Goal: Task Accomplishment & Management: Complete application form

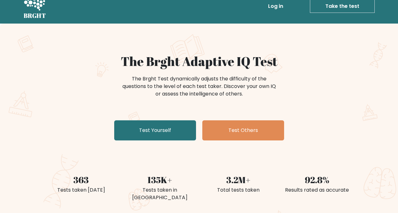
scroll to position [12, 0]
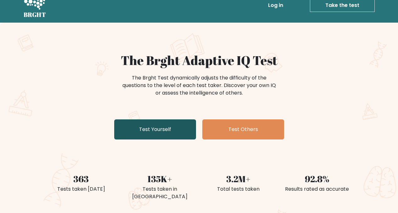
click at [158, 138] on link "Test Yourself" at bounding box center [155, 129] width 82 height 20
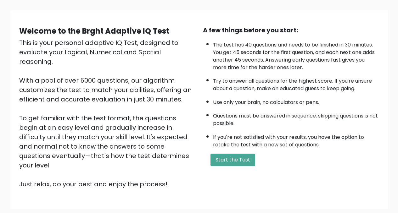
scroll to position [40, 0]
click at [244, 157] on button "Start the Test" at bounding box center [232, 159] width 45 height 13
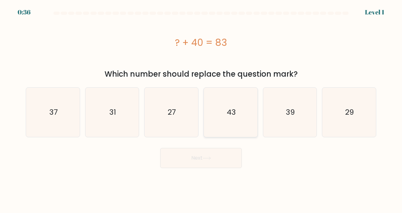
click at [229, 119] on icon "43" at bounding box center [230, 112] width 49 height 49
click at [201, 108] on input "d. 43" at bounding box center [201, 108] width 0 height 2
radio input "true"
click at [223, 161] on button "Next" at bounding box center [201, 158] width 82 height 20
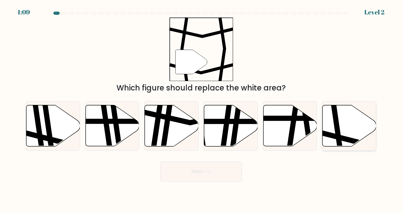
click at [357, 135] on icon at bounding box center [350, 125] width 54 height 41
click at [201, 108] on input "f." at bounding box center [201, 108] width 0 height 2
radio input "true"
click at [231, 169] on button "Next" at bounding box center [201, 172] width 82 height 20
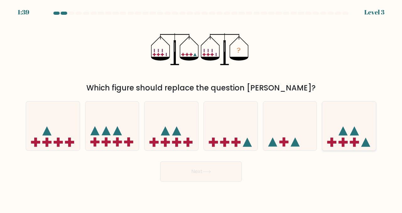
click at [334, 124] on icon at bounding box center [350, 126] width 54 height 44
click at [201, 108] on input "f." at bounding box center [201, 108] width 0 height 2
radio input "true"
click at [185, 174] on button "Next" at bounding box center [201, 172] width 82 height 20
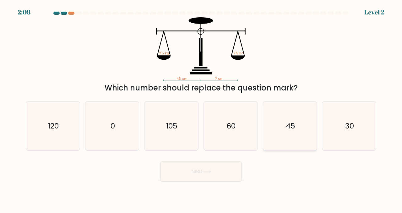
click at [286, 123] on icon "45" at bounding box center [290, 126] width 49 height 49
click at [201, 108] on input "e. 45" at bounding box center [201, 108] width 0 height 2
radio input "true"
click at [221, 179] on button "Next" at bounding box center [201, 172] width 82 height 20
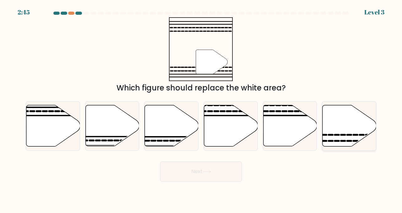
click at [335, 135] on icon at bounding box center [337, 135] width 4 height 0
click at [201, 108] on input "f." at bounding box center [201, 108] width 0 height 2
radio input "true"
click at [211, 172] on icon at bounding box center [207, 171] width 8 height 3
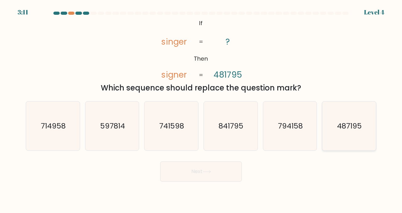
click at [343, 128] on text "487195" at bounding box center [350, 126] width 25 height 10
click at [201, 108] on input "f. 487195" at bounding box center [201, 108] width 0 height 2
radio input "true"
click at [208, 168] on button "Next" at bounding box center [201, 172] width 82 height 20
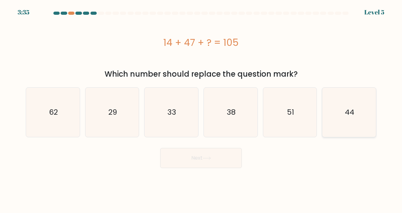
click at [362, 106] on icon "44" at bounding box center [349, 112] width 49 height 49
click at [201, 107] on input "f. 44" at bounding box center [201, 108] width 0 height 2
radio input "true"
click at [192, 158] on button "Next" at bounding box center [201, 158] width 82 height 20
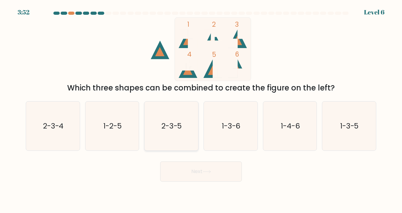
click at [181, 126] on text "2-3-5" at bounding box center [172, 126] width 21 height 10
click at [201, 108] on input "c. 2-3-5" at bounding box center [201, 108] width 0 height 2
radio input "true"
click at [44, 138] on icon "2-3-4" at bounding box center [52, 126] width 49 height 49
click at [201, 108] on input "a. 2-3-4" at bounding box center [201, 108] width 0 height 2
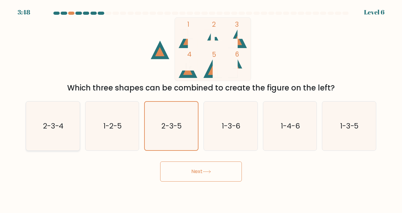
radio input "true"
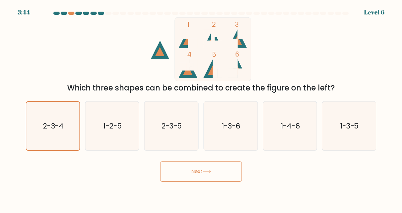
click at [185, 170] on button "Next" at bounding box center [201, 172] width 82 height 20
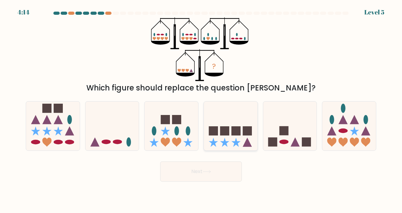
click at [240, 119] on icon at bounding box center [231, 126] width 54 height 44
click at [201, 108] on input "d." at bounding box center [201, 108] width 0 height 2
radio input "true"
click at [198, 178] on button "Next" at bounding box center [201, 172] width 82 height 20
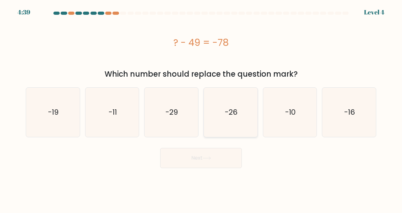
click at [208, 122] on icon "-26" at bounding box center [230, 112] width 49 height 49
click at [201, 108] on input "d. -26" at bounding box center [201, 108] width 0 height 2
radio input "true"
click at [206, 168] on body "4:38 Level 4 a." at bounding box center [201, 106] width 402 height 213
click at [202, 161] on button "Next" at bounding box center [201, 158] width 82 height 20
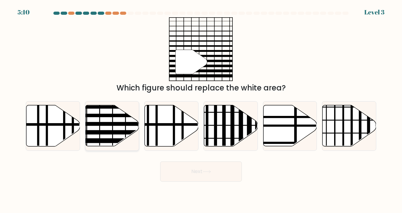
click at [98, 128] on icon at bounding box center [113, 125] width 54 height 41
click at [201, 108] on input "b." at bounding box center [201, 108] width 0 height 2
radio input "true"
click at [184, 172] on button "Next" at bounding box center [201, 172] width 82 height 20
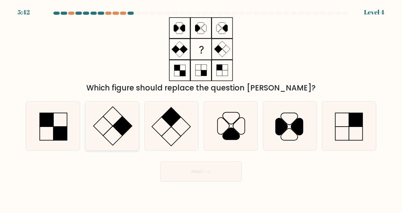
click at [117, 130] on rect at bounding box center [112, 135] width 19 height 19
click at [201, 108] on input "b." at bounding box center [201, 108] width 0 height 2
radio input "true"
click at [183, 172] on button "Next" at bounding box center [201, 172] width 82 height 20
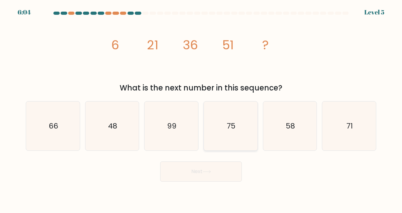
click at [232, 112] on icon "75" at bounding box center [230, 126] width 49 height 49
click at [201, 108] on input "d. 75" at bounding box center [201, 108] width 0 height 2
radio input "true"
click at [51, 135] on icon "66" at bounding box center [52, 126] width 49 height 49
click at [64, 122] on icon "66" at bounding box center [52, 126] width 49 height 49
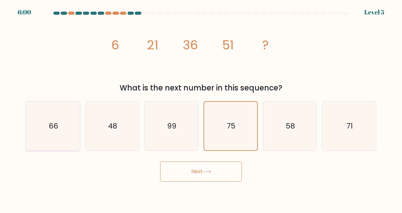
click at [201, 108] on input "a. 66" at bounding box center [201, 108] width 0 height 2
radio input "true"
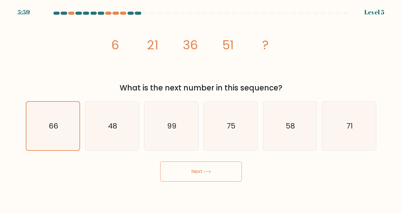
click at [161, 175] on button "Next" at bounding box center [201, 172] width 82 height 20
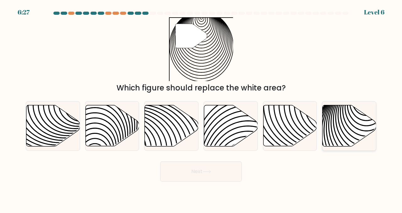
click at [336, 124] on icon at bounding box center [367, 149] width 108 height 108
click at [201, 108] on input "f." at bounding box center [201, 108] width 0 height 2
radio input "true"
click at [219, 174] on button "Next" at bounding box center [201, 172] width 82 height 20
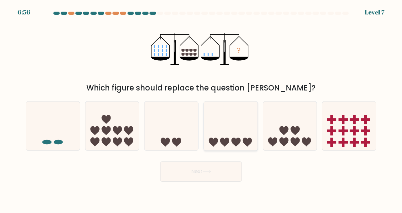
click at [232, 113] on icon at bounding box center [231, 126] width 54 height 44
click at [201, 108] on input "d." at bounding box center [201, 108] width 0 height 2
radio input "true"
click at [208, 173] on icon at bounding box center [207, 171] width 8 height 3
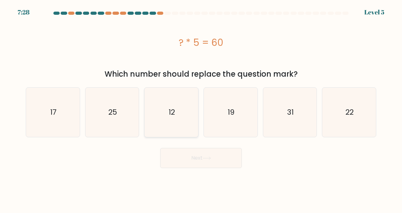
click at [168, 109] on icon "12" at bounding box center [171, 112] width 49 height 49
click at [201, 108] on input "c. 12" at bounding box center [201, 108] width 0 height 2
radio input "true"
click at [183, 162] on button "Next" at bounding box center [201, 158] width 82 height 20
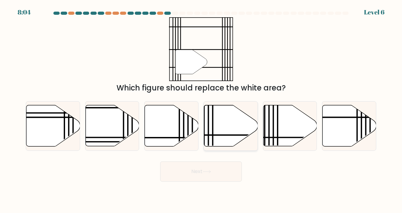
click at [236, 130] on icon at bounding box center [231, 125] width 54 height 41
click at [201, 108] on input "d." at bounding box center [201, 108] width 0 height 2
radio input "true"
click at [211, 173] on icon at bounding box center [207, 171] width 8 height 3
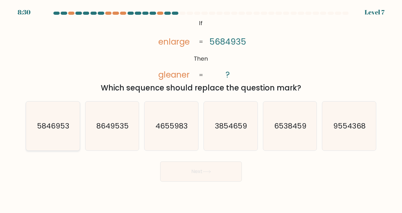
click at [43, 124] on text "5846953" at bounding box center [53, 126] width 32 height 10
click at [201, 108] on input "a. 5846953" at bounding box center [201, 108] width 0 height 2
radio input "true"
click at [230, 173] on button "Next" at bounding box center [201, 172] width 82 height 20
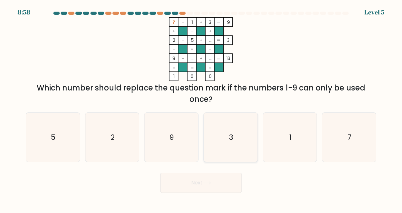
click at [219, 137] on icon "3" at bounding box center [230, 137] width 49 height 49
click at [201, 108] on input "d. 3" at bounding box center [201, 108] width 0 height 2
radio input "true"
click at [190, 188] on button "Next" at bounding box center [201, 183] width 82 height 20
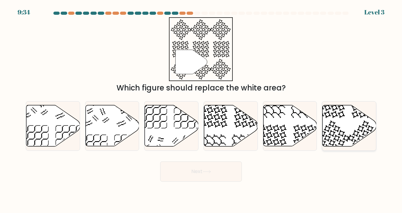
click at [347, 124] on icon at bounding box center [350, 125] width 54 height 41
click at [201, 108] on input "f." at bounding box center [201, 108] width 0 height 2
radio input "true"
click at [229, 171] on button "Next" at bounding box center [201, 172] width 82 height 20
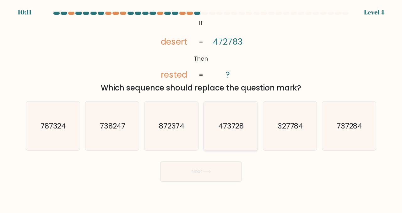
click at [224, 124] on text "473728" at bounding box center [231, 126] width 26 height 10
click at [201, 108] on input "d. 473728" at bounding box center [201, 108] width 0 height 2
radio input "true"
click at [195, 179] on button "Next" at bounding box center [201, 172] width 82 height 20
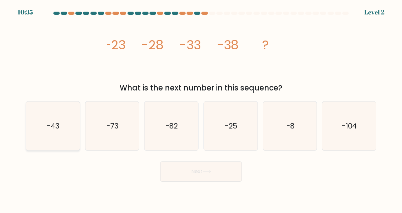
click at [58, 122] on text "-43" at bounding box center [53, 126] width 13 height 10
click at [201, 108] on input "a. -43" at bounding box center [201, 108] width 0 height 2
radio input "true"
click at [188, 175] on button "Next" at bounding box center [201, 172] width 82 height 20
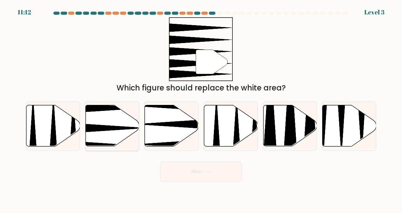
click at [98, 119] on icon at bounding box center [113, 125] width 54 height 41
click at [201, 108] on input "b." at bounding box center [201, 108] width 0 height 2
radio input "true"
click at [207, 176] on button "Next" at bounding box center [201, 172] width 82 height 20
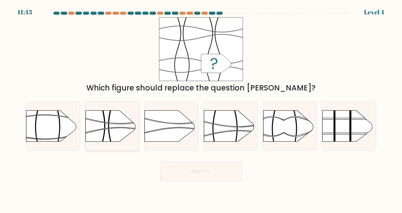
click at [120, 130] on rect at bounding box center [86, 152] width 140 height 106
click at [201, 108] on input "b." at bounding box center [201, 108] width 0 height 2
radio input "true"
click at [179, 170] on button "Next" at bounding box center [201, 172] width 82 height 20
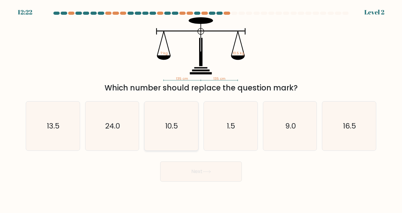
click at [175, 126] on text "10.5" at bounding box center [172, 126] width 13 height 10
click at [201, 108] on input "c. 10.5" at bounding box center [201, 108] width 0 height 2
radio input "true"
click at [193, 173] on button "Next" at bounding box center [201, 172] width 82 height 20
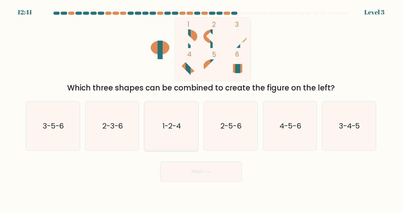
click at [166, 111] on icon "1-2-4" at bounding box center [171, 126] width 49 height 49
click at [201, 108] on input "c. 1-2-4" at bounding box center [201, 108] width 0 height 2
radio input "true"
click at [206, 172] on icon at bounding box center [207, 171] width 8 height 3
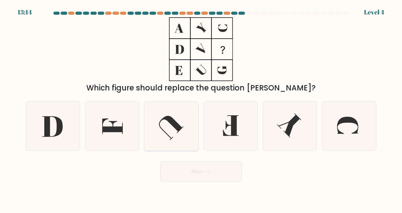
click at [179, 131] on icon at bounding box center [171, 128] width 25 height 25
click at [201, 108] on input "c." at bounding box center [201, 108] width 0 height 2
radio input "true"
click at [210, 179] on button "Next" at bounding box center [201, 172] width 82 height 20
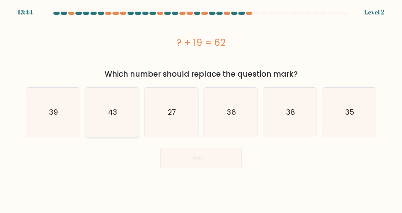
click at [110, 125] on icon "43" at bounding box center [112, 112] width 49 height 49
click at [201, 108] on input "b. 43" at bounding box center [201, 108] width 0 height 2
radio input "true"
click at [190, 166] on button "Next" at bounding box center [201, 158] width 82 height 20
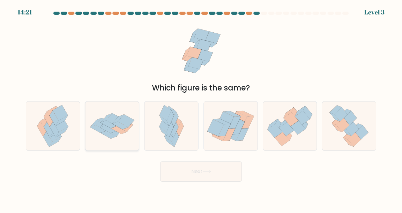
click at [121, 133] on icon at bounding box center [119, 130] width 16 height 8
click at [201, 108] on input "b." at bounding box center [201, 108] width 0 height 2
radio input "true"
click at [189, 179] on button "Next" at bounding box center [201, 172] width 82 height 20
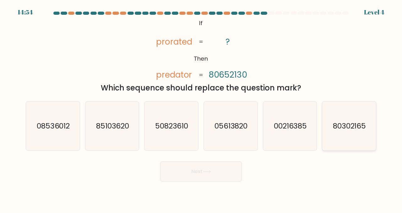
click at [352, 120] on icon "80302165" at bounding box center [349, 126] width 49 height 49
click at [201, 108] on input "f. 80302165" at bounding box center [201, 108] width 0 height 2
radio input "true"
click at [234, 177] on button "Next" at bounding box center [201, 172] width 82 height 20
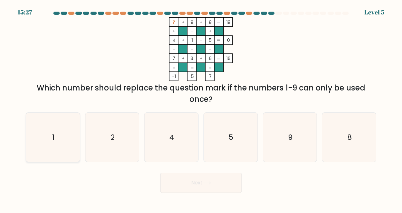
click at [57, 154] on icon "1" at bounding box center [52, 137] width 49 height 49
click at [201, 108] on input "a. 1" at bounding box center [201, 108] width 0 height 2
radio input "true"
click at [196, 181] on button "Next" at bounding box center [201, 183] width 82 height 20
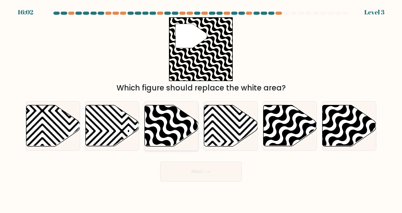
click at [163, 127] on icon at bounding box center [188, 148] width 108 height 108
click at [201, 108] on input "c." at bounding box center [201, 108] width 0 height 2
radio input "true"
click at [201, 174] on button "Next" at bounding box center [201, 172] width 82 height 20
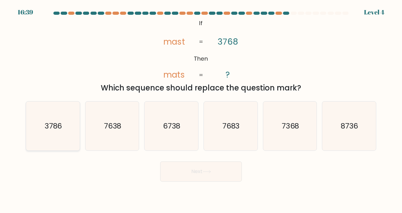
click at [41, 124] on icon "3786" at bounding box center [52, 126] width 49 height 49
click at [201, 108] on input "a. 3786" at bounding box center [201, 108] width 0 height 2
radio input "true"
click at [214, 178] on button "Next" at bounding box center [201, 172] width 82 height 20
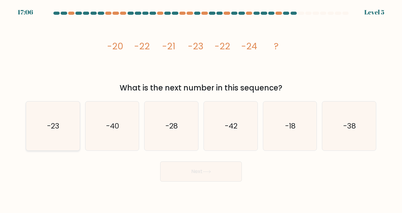
click at [45, 126] on icon "-23" at bounding box center [52, 126] width 49 height 49
click at [201, 108] on input "a. -23" at bounding box center [201, 108] width 0 height 2
radio input "true"
click at [207, 174] on button "Next" at bounding box center [201, 172] width 82 height 20
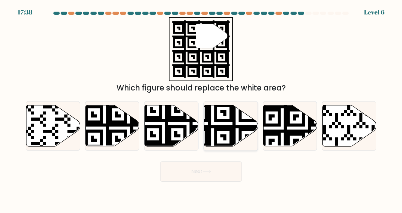
click at [224, 135] on icon at bounding box center [212, 147] width 97 height 97
click at [201, 108] on input "d." at bounding box center [201, 108] width 0 height 2
radio input "true"
click at [213, 180] on button "Next" at bounding box center [201, 172] width 82 height 20
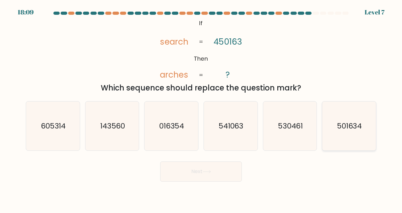
click at [350, 131] on icon "501634" at bounding box center [349, 126] width 49 height 49
click at [201, 108] on input "f. 501634" at bounding box center [201, 108] width 0 height 2
radio input "true"
click at [224, 170] on button "Next" at bounding box center [201, 172] width 82 height 20
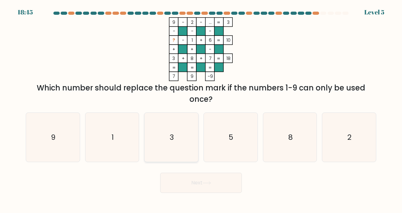
click at [174, 137] on text "3" at bounding box center [172, 137] width 4 height 10
click at [201, 108] on input "c. 3" at bounding box center [201, 108] width 0 height 2
radio input "true"
click at [183, 179] on button "Next" at bounding box center [201, 183] width 82 height 20
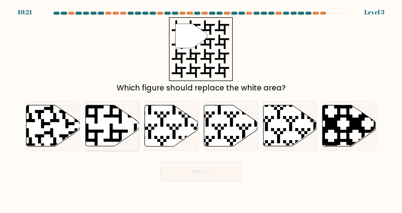
click at [119, 131] on icon at bounding box center [127, 147] width 97 height 97
click at [201, 108] on input "b." at bounding box center [201, 108] width 0 height 2
radio input "true"
click at [179, 175] on button "Next" at bounding box center [201, 172] width 82 height 20
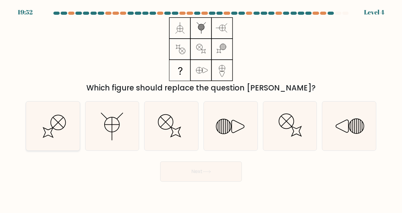
click at [70, 131] on icon at bounding box center [52, 126] width 49 height 49
click at [201, 108] on input "a." at bounding box center [201, 108] width 0 height 2
radio input "true"
click at [200, 169] on button "Next" at bounding box center [201, 172] width 82 height 20
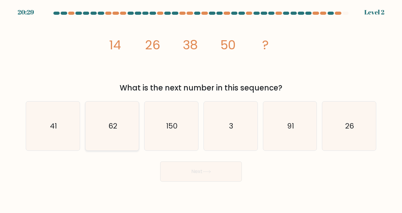
click at [110, 129] on text "62" at bounding box center [112, 126] width 9 height 10
click at [201, 108] on input "b. 62" at bounding box center [201, 108] width 0 height 2
radio input "true"
click at [180, 172] on button "Next" at bounding box center [201, 172] width 82 height 20
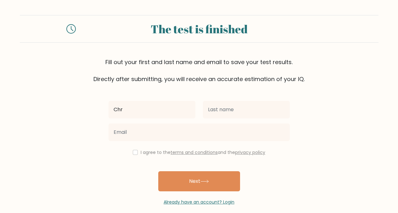
type input "Christina"
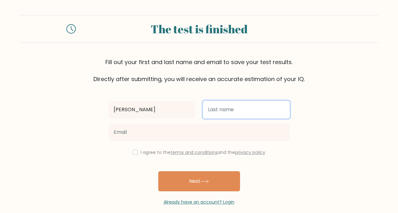
click at [216, 107] on input "text" at bounding box center [246, 110] width 87 height 18
type input "Newcomer"
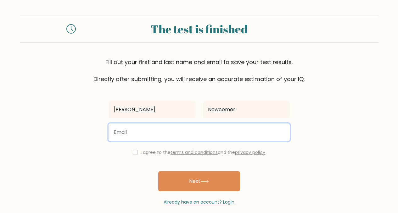
click at [207, 130] on input "email" at bounding box center [198, 133] width 181 height 18
type input "cassidyfamily09@gmail.com"
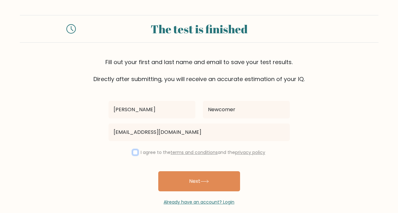
click at [133, 153] on input "checkbox" at bounding box center [135, 152] width 5 height 5
checkbox input "true"
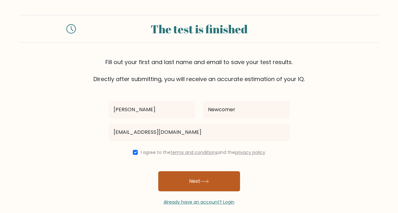
click at [177, 182] on button "Next" at bounding box center [199, 181] width 82 height 20
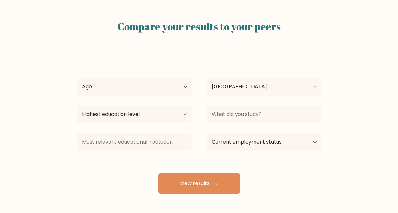
select select "US"
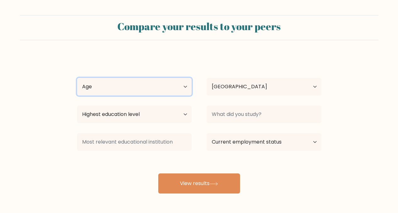
click at [131, 84] on select "Age Under 18 years old 18-24 years old 25-34 years old 35-44 years old 45-54 ye…" at bounding box center [134, 87] width 114 height 18
select select "35_44"
click at [77, 78] on select "Age Under 18 years old 18-24 years old 25-34 years old 35-44 years old 45-54 ye…" at bounding box center [134, 87] width 114 height 18
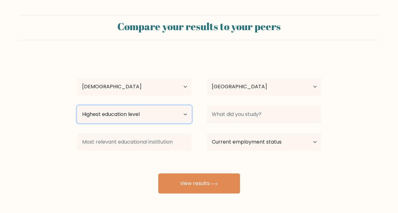
click at [144, 115] on select "Highest education level No schooling Primary Lower Secondary Upper Secondary Oc…" at bounding box center [134, 115] width 114 height 18
click at [127, 119] on select "Highest education level No schooling Primary Lower Secondary Upper Secondary Oc…" at bounding box center [134, 115] width 114 height 18
select select "lower_secondary"
click at [77, 106] on select "Highest education level No schooling Primary Lower Secondary Upper Secondary Oc…" at bounding box center [134, 115] width 114 height 18
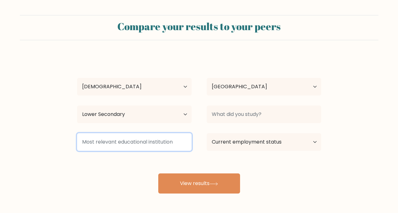
click at [136, 144] on input at bounding box center [134, 142] width 114 height 18
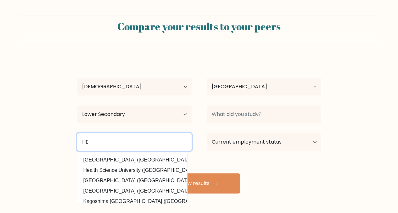
type input "H"
type input "HEA adult education"
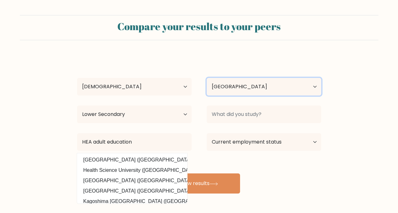
click at [255, 90] on select "Country Afghanistan Albania Algeria American Samoa Andorra Angola Anguilla Anta…" at bounding box center [264, 87] width 114 height 18
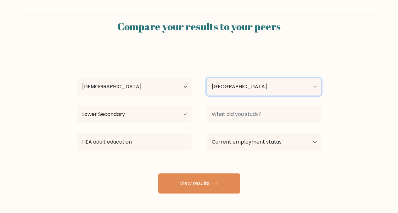
click at [207, 78] on select "Country Afghanistan Albania Algeria American Samoa Andorra Angola Anguilla Anta…" at bounding box center [264, 87] width 114 height 18
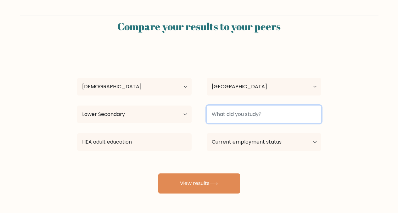
click at [273, 116] on input at bounding box center [264, 115] width 114 height 18
type input "GED"
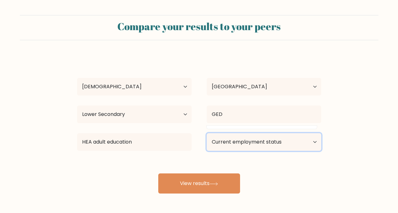
click at [275, 139] on select "Current employment status Employed Student Retired Other / prefer not to answer" at bounding box center [264, 142] width 114 height 18
click at [207, 133] on select "Current employment status Employed Student Retired Other / prefer not to answer" at bounding box center [264, 142] width 114 height 18
click at [271, 138] on select "Current employment status Employed Student Retired Other / prefer not to answer" at bounding box center [264, 142] width 114 height 18
select select "student"
click at [207, 133] on select "Current employment status Employed Student Retired Other / prefer not to answer" at bounding box center [264, 142] width 114 height 18
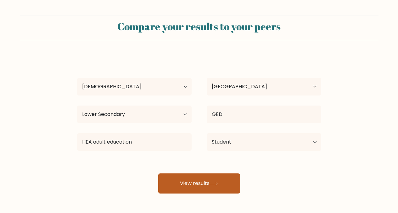
click at [221, 184] on button "View results" at bounding box center [199, 184] width 82 height 20
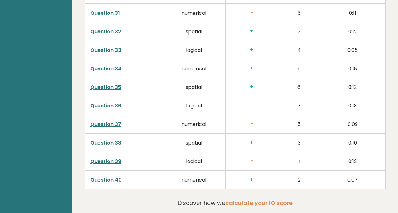
scroll to position [1618, 0]
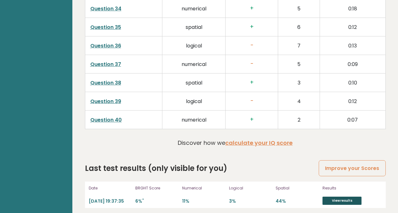
click at [337, 198] on link "View results" at bounding box center [341, 201] width 39 height 8
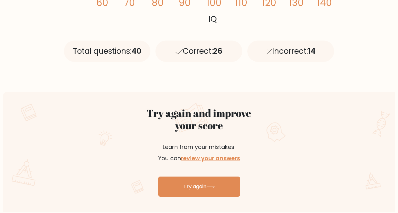
scroll to position [369, 0]
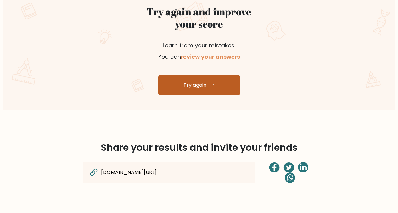
click at [221, 86] on link "Try again" at bounding box center [199, 85] width 82 height 20
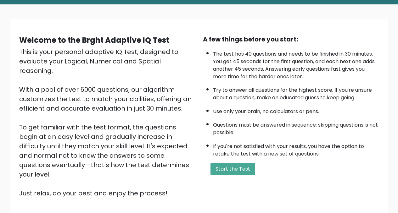
scroll to position [34, 0]
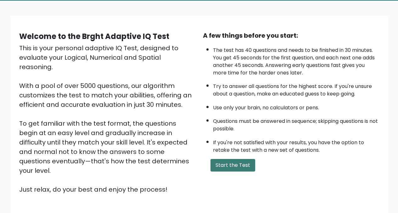
click at [232, 168] on button "Start the Test" at bounding box center [232, 165] width 45 height 13
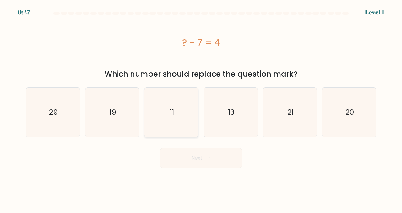
click at [175, 97] on icon "11" at bounding box center [171, 112] width 49 height 49
click at [201, 107] on input "c. 11" at bounding box center [201, 108] width 0 height 2
radio input "true"
click at [212, 161] on button "Next" at bounding box center [201, 158] width 82 height 20
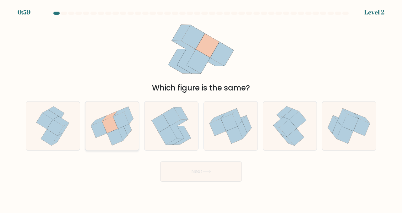
click at [127, 125] on icon at bounding box center [127, 126] width 9 height 17
click at [201, 108] on input "b." at bounding box center [201, 108] width 0 height 2
radio input "true"
click at [211, 174] on button "Next" at bounding box center [201, 172] width 82 height 20
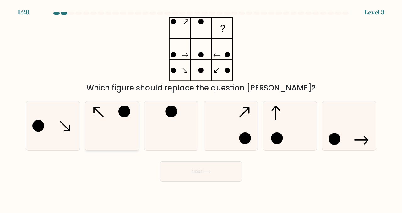
click at [96, 133] on icon at bounding box center [112, 126] width 49 height 49
click at [201, 108] on input "b." at bounding box center [201, 108] width 0 height 2
radio input "true"
click at [186, 178] on button "Next" at bounding box center [201, 172] width 82 height 20
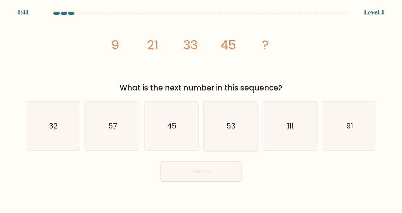
click at [223, 110] on icon "53" at bounding box center [230, 126] width 49 height 49
click at [201, 108] on input "d. 53" at bounding box center [201, 108] width 0 height 2
radio input "true"
click at [217, 170] on button "Next" at bounding box center [201, 172] width 82 height 20
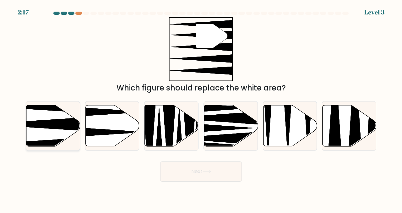
click at [39, 129] on icon at bounding box center [53, 125] width 54 height 41
click at [201, 108] on input "a." at bounding box center [201, 108] width 0 height 2
radio input "true"
click at [175, 169] on button "Next" at bounding box center [201, 172] width 82 height 20
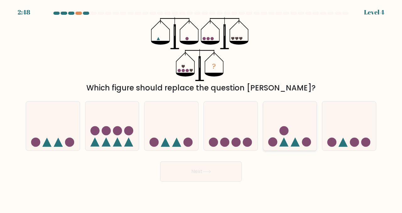
click at [279, 128] on icon at bounding box center [290, 126] width 54 height 44
click at [201, 108] on input "e." at bounding box center [201, 108] width 0 height 2
radio input "true"
click at [213, 178] on button "Next" at bounding box center [201, 172] width 82 height 20
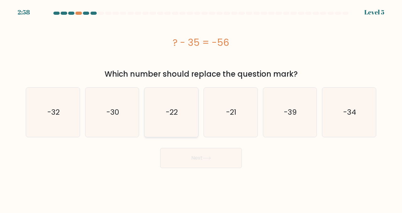
click at [156, 110] on icon "-22" at bounding box center [171, 112] width 49 height 49
click at [201, 108] on input "c. -22" at bounding box center [201, 108] width 0 height 2
radio input "true"
click at [183, 155] on button "Next" at bounding box center [201, 158] width 82 height 20
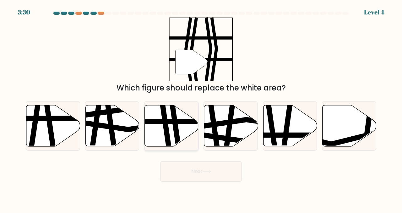
click at [176, 124] on icon at bounding box center [176, 105] width 8 height 108
click at [201, 108] on input "c." at bounding box center [201, 108] width 0 height 2
radio input "true"
click at [188, 174] on button "Next" at bounding box center [201, 172] width 82 height 20
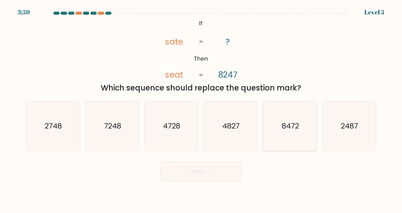
click at [287, 127] on text "8472" at bounding box center [290, 126] width 17 height 10
click at [201, 108] on input "e. 8472" at bounding box center [201, 108] width 0 height 2
radio input "true"
click at [223, 171] on button "Next" at bounding box center [201, 172] width 82 height 20
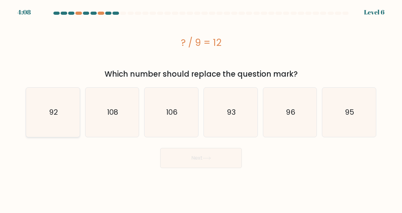
click at [48, 110] on icon "92" at bounding box center [52, 112] width 49 height 49
click at [201, 108] on input "a. 92" at bounding box center [201, 108] width 0 height 2
radio input "true"
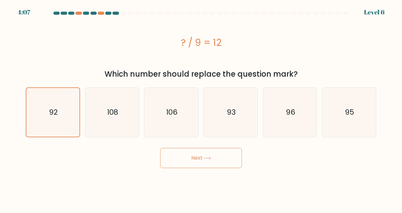
click at [193, 156] on button "Next" at bounding box center [201, 158] width 82 height 20
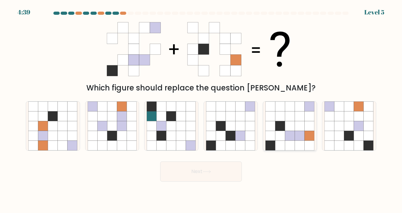
click at [284, 135] on icon at bounding box center [280, 136] width 10 height 10
click at [201, 108] on input "e." at bounding box center [201, 108] width 0 height 2
radio input "true"
click at [222, 174] on button "Next" at bounding box center [201, 172] width 82 height 20
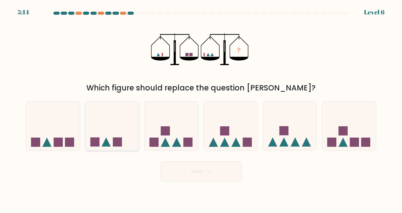
click at [130, 117] on icon at bounding box center [113, 126] width 54 height 44
click at [201, 108] on input "b." at bounding box center [201, 108] width 0 height 2
radio input "true"
click at [188, 176] on button "Next" at bounding box center [201, 172] width 82 height 20
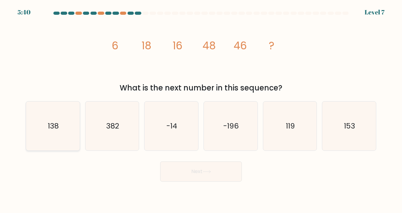
click at [43, 143] on icon "138" at bounding box center [52, 126] width 49 height 49
click at [201, 108] on input "a. 138" at bounding box center [201, 108] width 0 height 2
radio input "true"
click at [219, 167] on button "Next" at bounding box center [201, 172] width 82 height 20
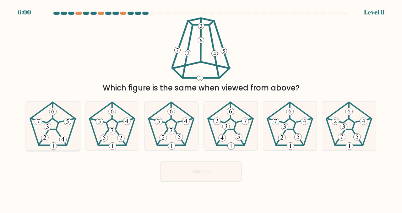
click at [63, 141] on 542 at bounding box center [62, 139] width 7 height 7
click at [201, 108] on input "a." at bounding box center [201, 108] width 0 height 2
radio input "true"
click at [195, 169] on button "Next" at bounding box center [201, 172] width 82 height 20
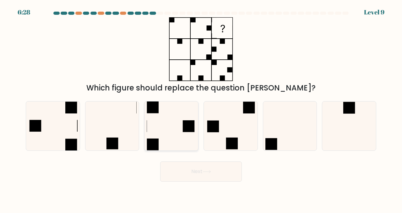
click at [177, 141] on icon at bounding box center [171, 126] width 49 height 49
click at [201, 108] on input "c." at bounding box center [201, 108] width 0 height 2
radio input "true"
click at [206, 176] on button "Next" at bounding box center [201, 172] width 82 height 20
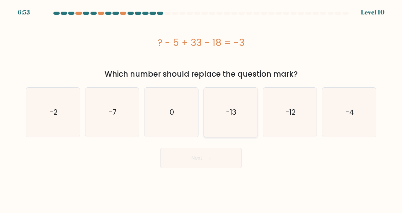
click at [229, 112] on text "-13" at bounding box center [231, 112] width 10 height 10
click at [201, 108] on input "d. -13" at bounding box center [201, 108] width 0 height 2
radio input "true"
click at [225, 169] on body "6:52 Level 10 0" at bounding box center [201, 106] width 402 height 213
click at [223, 165] on button "Next" at bounding box center [201, 158] width 82 height 20
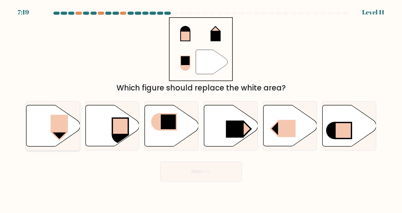
click at [49, 130] on icon at bounding box center [53, 125] width 54 height 41
click at [201, 108] on input "a." at bounding box center [201, 108] width 0 height 2
radio input "true"
click at [199, 170] on button "Next" at bounding box center [201, 172] width 82 height 20
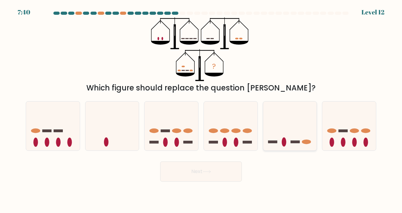
click at [311, 124] on icon at bounding box center [290, 126] width 54 height 44
click at [201, 108] on input "e." at bounding box center [201, 108] width 0 height 2
radio input "true"
click at [228, 174] on button "Next" at bounding box center [201, 172] width 82 height 20
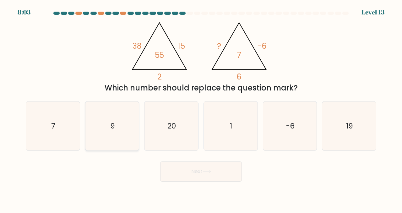
click at [127, 127] on icon "9" at bounding box center [112, 126] width 49 height 49
click at [201, 108] on input "b. 9" at bounding box center [201, 108] width 0 height 2
radio input "true"
click at [199, 176] on button "Next" at bounding box center [201, 172] width 82 height 20
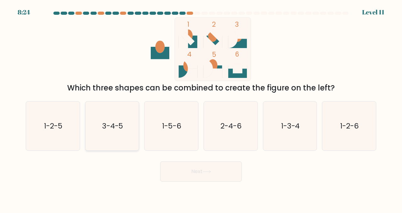
click at [126, 117] on icon "3-4-5" at bounding box center [112, 126] width 49 height 49
click at [201, 108] on input "b. 3-4-5" at bounding box center [201, 108] width 0 height 2
radio input "true"
click at [194, 169] on button "Next" at bounding box center [201, 172] width 82 height 20
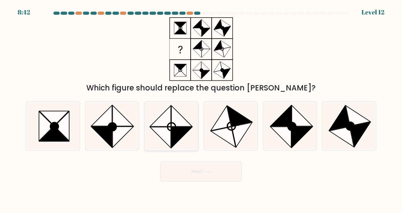
click at [187, 130] on icon at bounding box center [182, 137] width 21 height 21
click at [201, 108] on input "c." at bounding box center [201, 108] width 0 height 2
radio input "true"
click at [203, 169] on button "Next" at bounding box center [201, 172] width 82 height 20
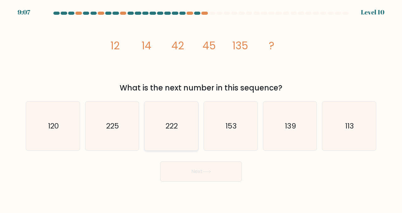
click at [187, 136] on icon "222" at bounding box center [171, 126] width 49 height 49
click at [201, 108] on input "c. 222" at bounding box center [201, 108] width 0 height 2
radio input "true"
click at [199, 172] on button "Next" at bounding box center [201, 172] width 82 height 20
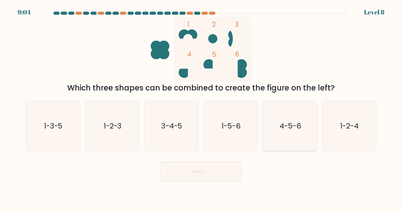
click at [308, 136] on icon "4-5-6" at bounding box center [290, 126] width 49 height 49
click at [201, 108] on input "e. 4-5-6" at bounding box center [201, 108] width 0 height 2
radio input "true"
click at [203, 173] on button "Next" at bounding box center [201, 172] width 82 height 20
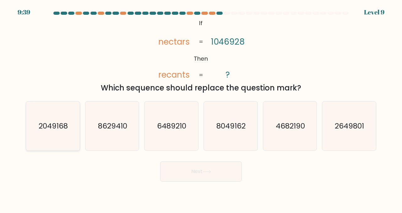
click at [57, 121] on text "2049168" at bounding box center [53, 126] width 29 height 10
click at [201, 108] on input "a. 2049168" at bounding box center [201, 108] width 0 height 2
radio input "true"
click at [185, 174] on button "Next" at bounding box center [201, 172] width 82 height 20
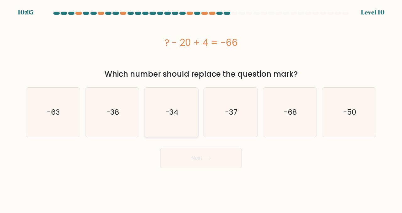
click at [174, 127] on icon "-34" at bounding box center [171, 112] width 49 height 49
click at [201, 108] on input "c. -34" at bounding box center [201, 108] width 0 height 2
radio input "true"
click at [184, 164] on button "Next" at bounding box center [201, 158] width 82 height 20
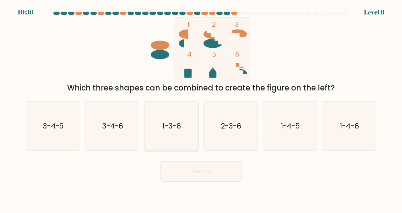
click at [182, 136] on icon "1-3-6" at bounding box center [171, 126] width 49 height 49
click at [201, 108] on input "c. 1-3-6" at bounding box center [201, 108] width 0 height 2
radio input "true"
click at [236, 133] on icon "2-3-6" at bounding box center [230, 126] width 49 height 49
click at [201, 108] on input "d. 2-3-6" at bounding box center [201, 108] width 0 height 2
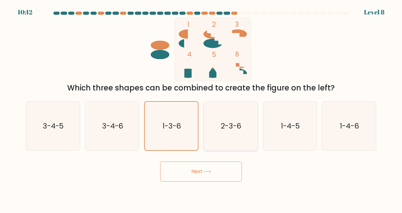
radio input "true"
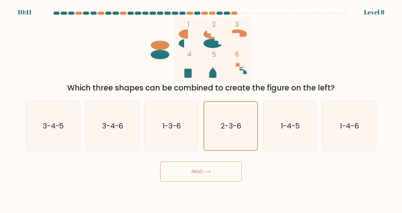
click at [212, 167] on button "Next" at bounding box center [201, 172] width 82 height 20
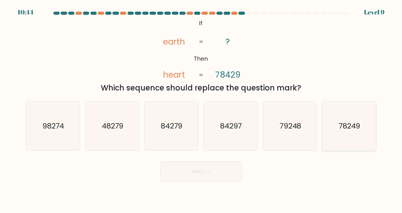
click at [349, 121] on text "78249" at bounding box center [350, 126] width 22 height 10
click at [201, 108] on input "f. 78249" at bounding box center [201, 108] width 0 height 2
radio input "true"
click at [227, 180] on button "Next" at bounding box center [201, 172] width 82 height 20
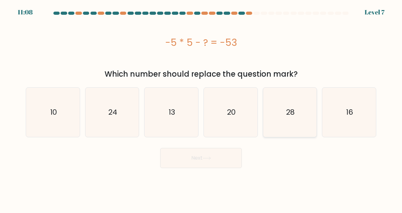
click at [286, 104] on icon "28" at bounding box center [290, 112] width 49 height 49
click at [201, 107] on input "e. 28" at bounding box center [201, 108] width 0 height 2
radio input "true"
click at [188, 165] on button "Next" at bounding box center [201, 158] width 82 height 20
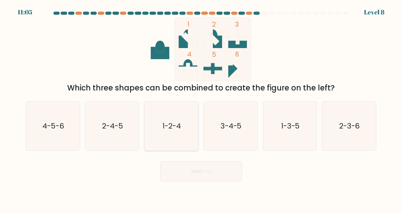
click at [188, 118] on icon "1-2-4" at bounding box center [171, 126] width 49 height 49
click at [201, 108] on input "c. 1-2-4" at bounding box center [201, 108] width 0 height 2
radio input "true"
click at [204, 172] on button "Next" at bounding box center [201, 172] width 82 height 20
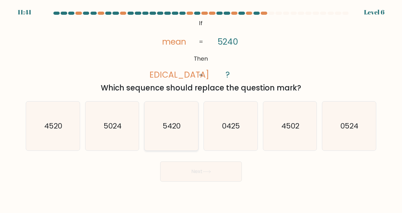
click at [189, 112] on icon "5420" at bounding box center [171, 126] width 49 height 49
click at [201, 108] on input "c. 5420" at bounding box center [201, 108] width 0 height 2
radio input "true"
click at [201, 163] on button "Next" at bounding box center [201, 172] width 82 height 20
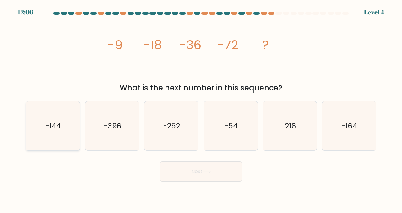
drag, startPoint x: 56, startPoint y: 130, endPoint x: 74, endPoint y: 146, distance: 24.1
click at [56, 131] on icon "-144" at bounding box center [52, 126] width 49 height 49
click at [201, 108] on input "a. -144" at bounding box center [201, 108] width 0 height 2
radio input "true"
click at [225, 174] on button "Next" at bounding box center [201, 172] width 82 height 20
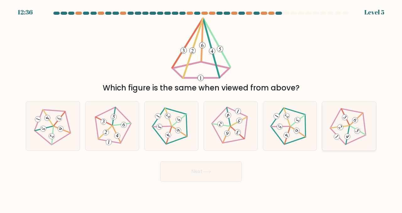
click at [354, 128] on 536 at bounding box center [357, 131] width 15 height 16
click at [201, 108] on input "f." at bounding box center [201, 108] width 0 height 2
radio input "true"
click at [226, 173] on button "Next" at bounding box center [201, 172] width 82 height 20
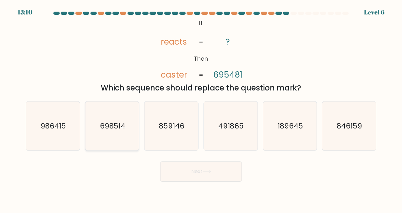
click at [114, 135] on icon "698514" at bounding box center [112, 126] width 49 height 49
click at [201, 108] on input "b. 698514" at bounding box center [201, 108] width 0 height 2
radio input "true"
click at [207, 178] on button "Next" at bounding box center [201, 172] width 82 height 20
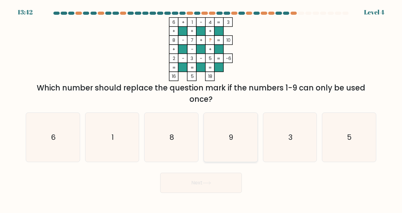
drag, startPoint x: 246, startPoint y: 128, endPoint x: 242, endPoint y: 145, distance: 17.5
click at [246, 128] on icon "9" at bounding box center [230, 137] width 49 height 49
click at [201, 108] on input "d. 9" at bounding box center [201, 108] width 0 height 2
radio input "true"
click at [232, 180] on button "Next" at bounding box center [201, 183] width 82 height 20
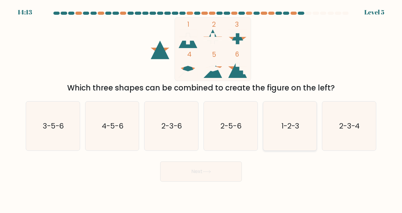
drag, startPoint x: 291, startPoint y: 130, endPoint x: 276, endPoint y: 141, distance: 18.7
click at [291, 131] on text "1-2-3" at bounding box center [291, 126] width 18 height 10
click at [201, 108] on input "e. 1-2-3" at bounding box center [201, 108] width 0 height 2
radio input "true"
click at [213, 175] on button "Next" at bounding box center [201, 172] width 82 height 20
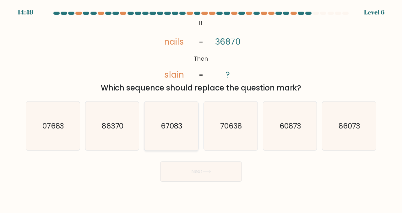
click at [188, 135] on icon "67083" at bounding box center [171, 126] width 49 height 49
click at [201, 108] on input "c. 67083" at bounding box center [201, 108] width 0 height 2
radio input "true"
click at [200, 173] on button "Next" at bounding box center [201, 172] width 82 height 20
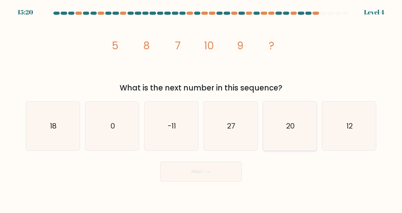
click at [294, 112] on icon "20" at bounding box center [290, 126] width 49 height 49
click at [201, 108] on input "e. 20" at bounding box center [201, 108] width 0 height 2
radio input "true"
click at [198, 172] on button "Next" at bounding box center [201, 172] width 82 height 20
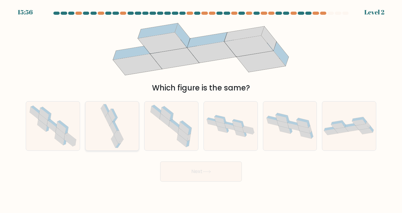
click at [130, 139] on div at bounding box center [112, 126] width 54 height 50
click at [201, 108] on input "b." at bounding box center [201, 108] width 0 height 2
radio input "true"
click at [191, 172] on button "Next" at bounding box center [201, 172] width 82 height 20
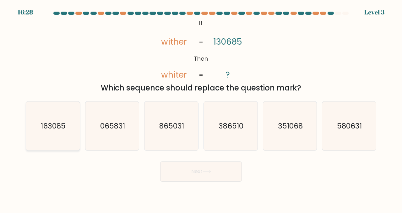
click at [57, 123] on text "163085" at bounding box center [53, 126] width 25 height 10
click at [201, 108] on input "a. 163085" at bounding box center [201, 108] width 0 height 2
radio input "true"
click at [173, 175] on button "Next" at bounding box center [201, 172] width 82 height 20
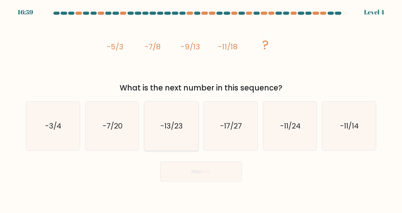
click at [185, 137] on icon "-13/23" at bounding box center [171, 126] width 49 height 49
click at [201, 108] on input "c. -13/23" at bounding box center [201, 108] width 0 height 2
radio input "true"
click at [207, 174] on button "Next" at bounding box center [201, 172] width 82 height 20
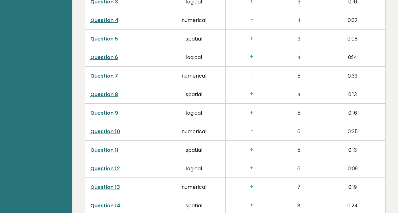
scroll to position [1051, 0]
